Goal: Transaction & Acquisition: Purchase product/service

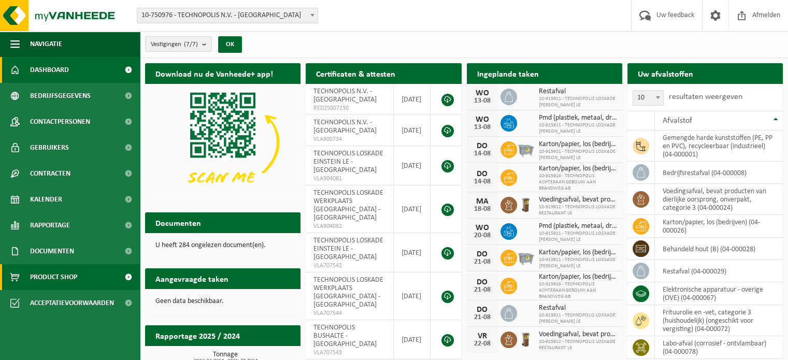
click at [49, 273] on span "Product Shop" at bounding box center [53, 277] width 47 height 26
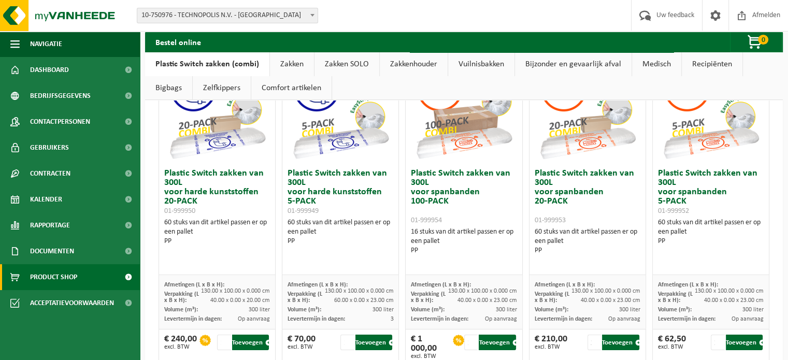
click at [285, 60] on link "Zakken" at bounding box center [292, 64] width 44 height 24
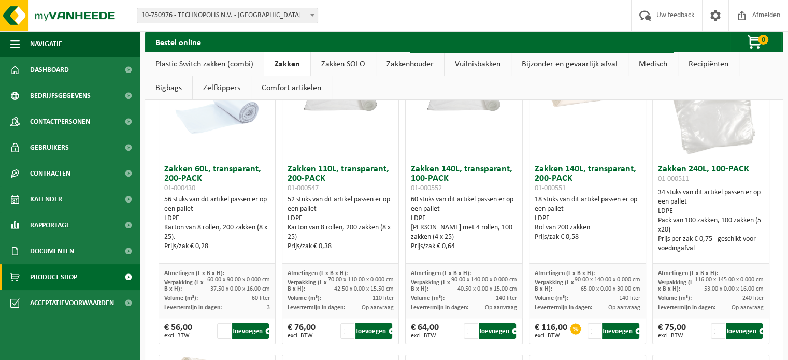
click at [286, 88] on link "Comfort artikelen" at bounding box center [291, 88] width 80 height 24
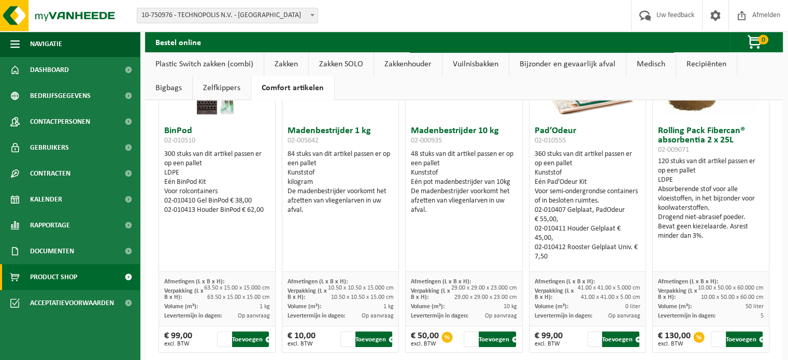
click at [193, 85] on link "Zelfkippers" at bounding box center [222, 88] width 58 height 24
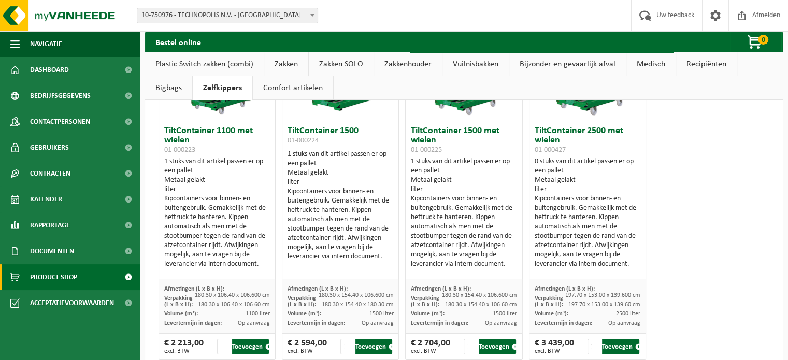
click at [285, 63] on link "Zakken" at bounding box center [286, 64] width 44 height 24
